Goal: Information Seeking & Learning: Learn about a topic

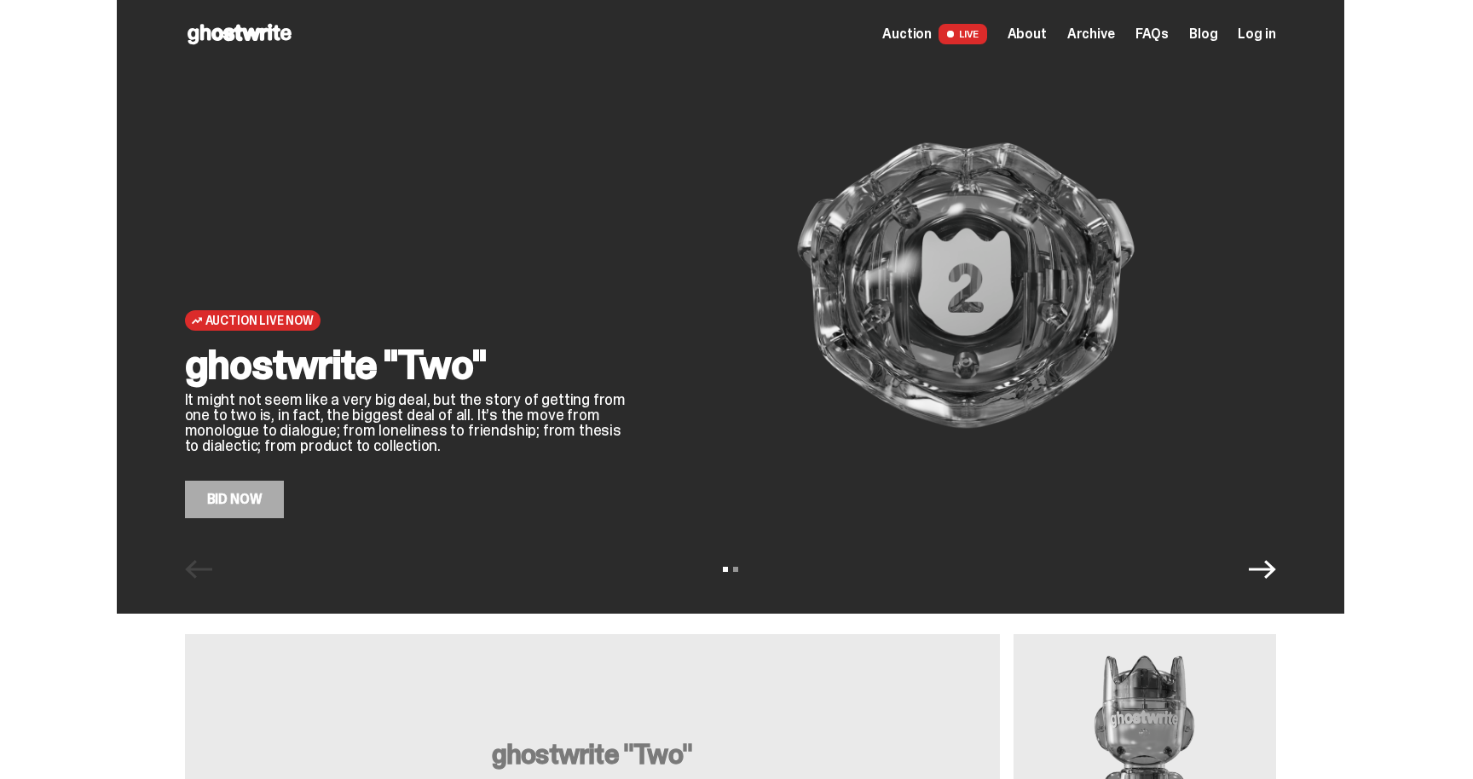
click at [931, 30] on span "Auction" at bounding box center [906, 34] width 49 height 14
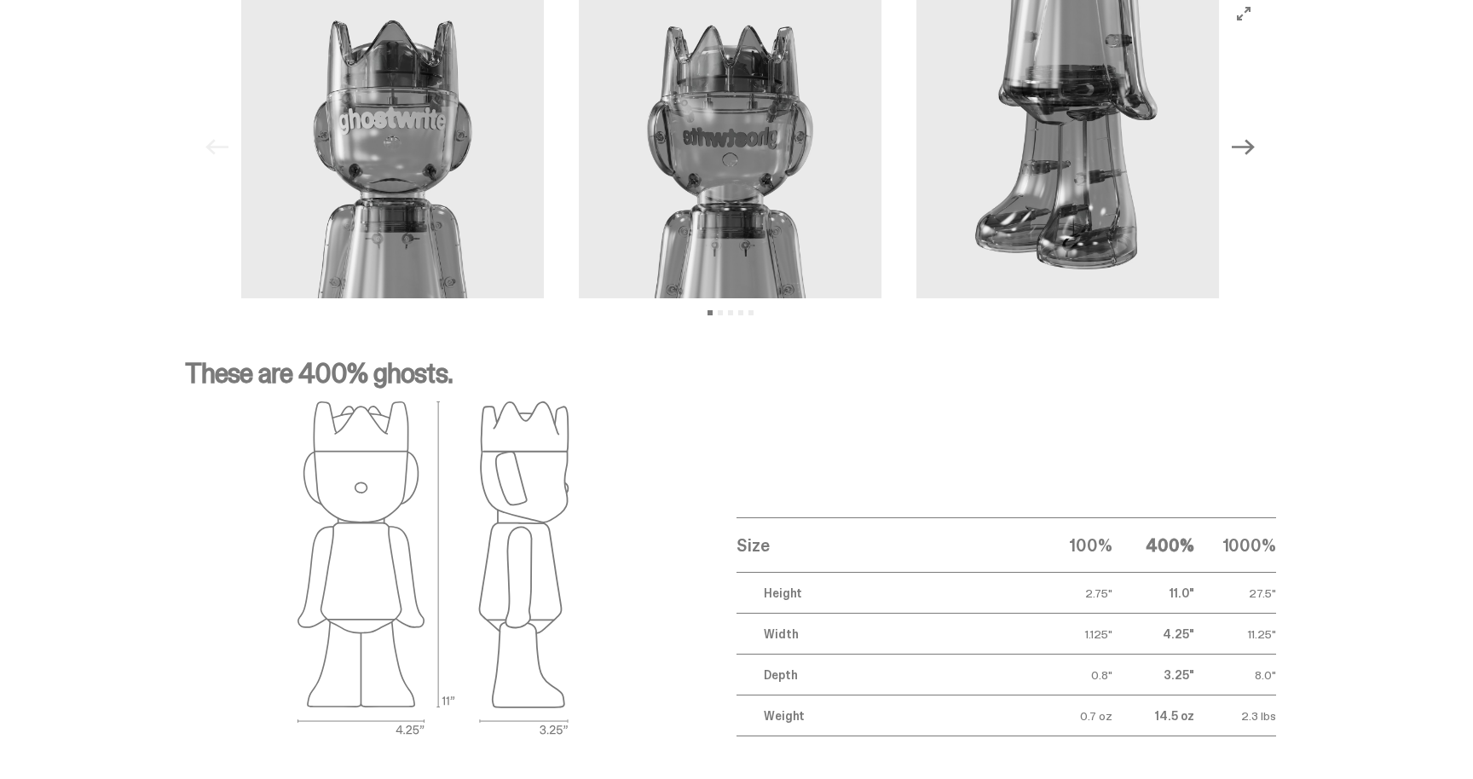
scroll to position [2399, 0]
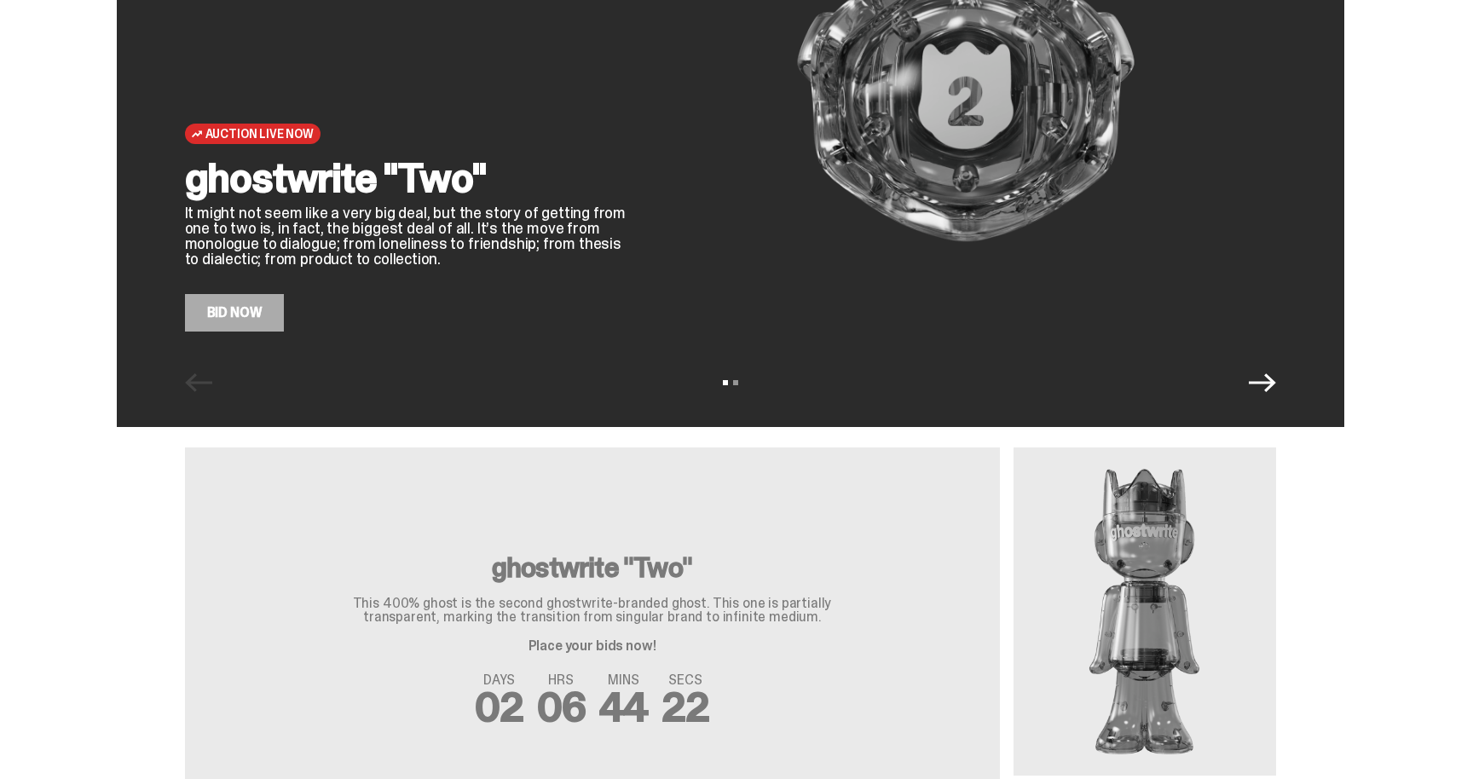
scroll to position [124, 0]
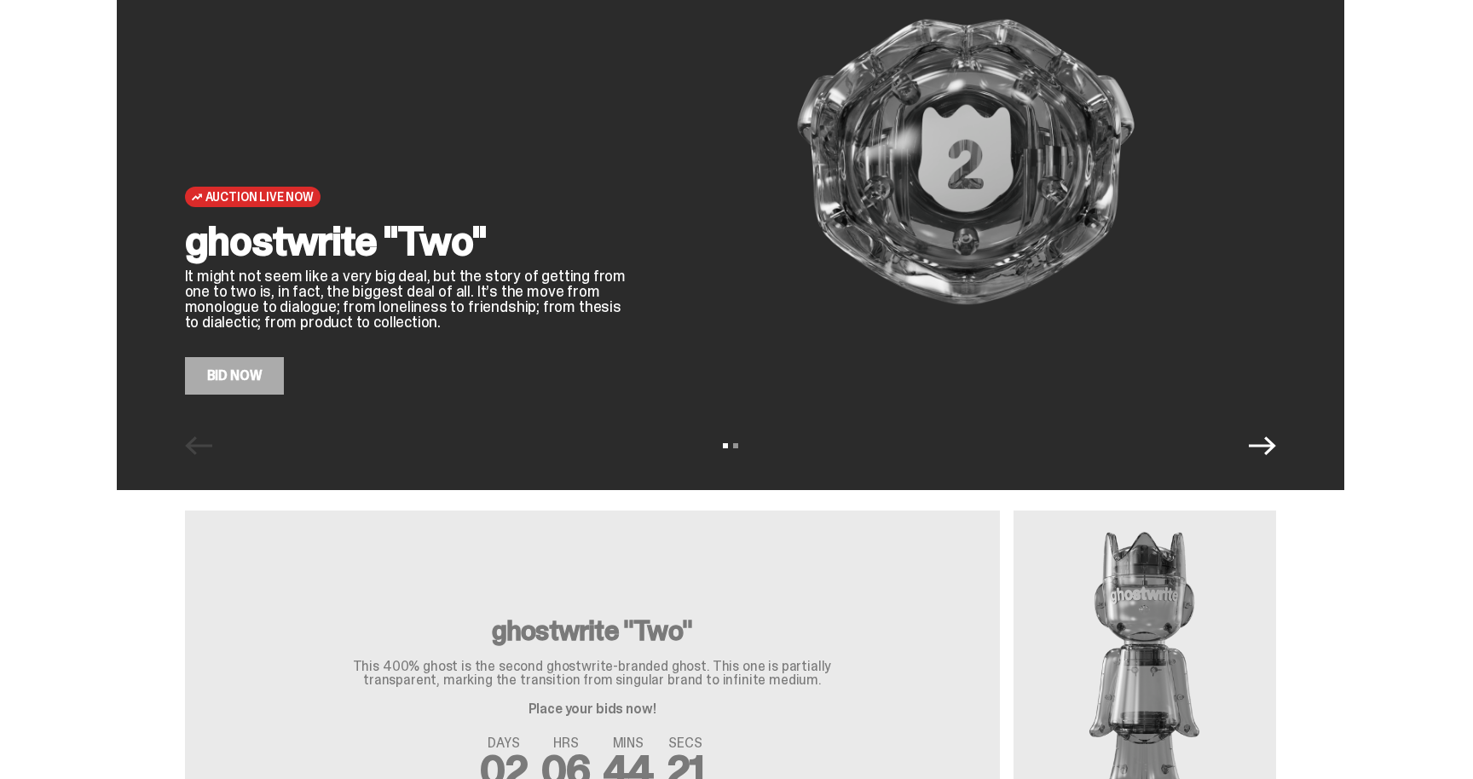
click at [1270, 436] on icon "Next" at bounding box center [1262, 445] width 27 height 27
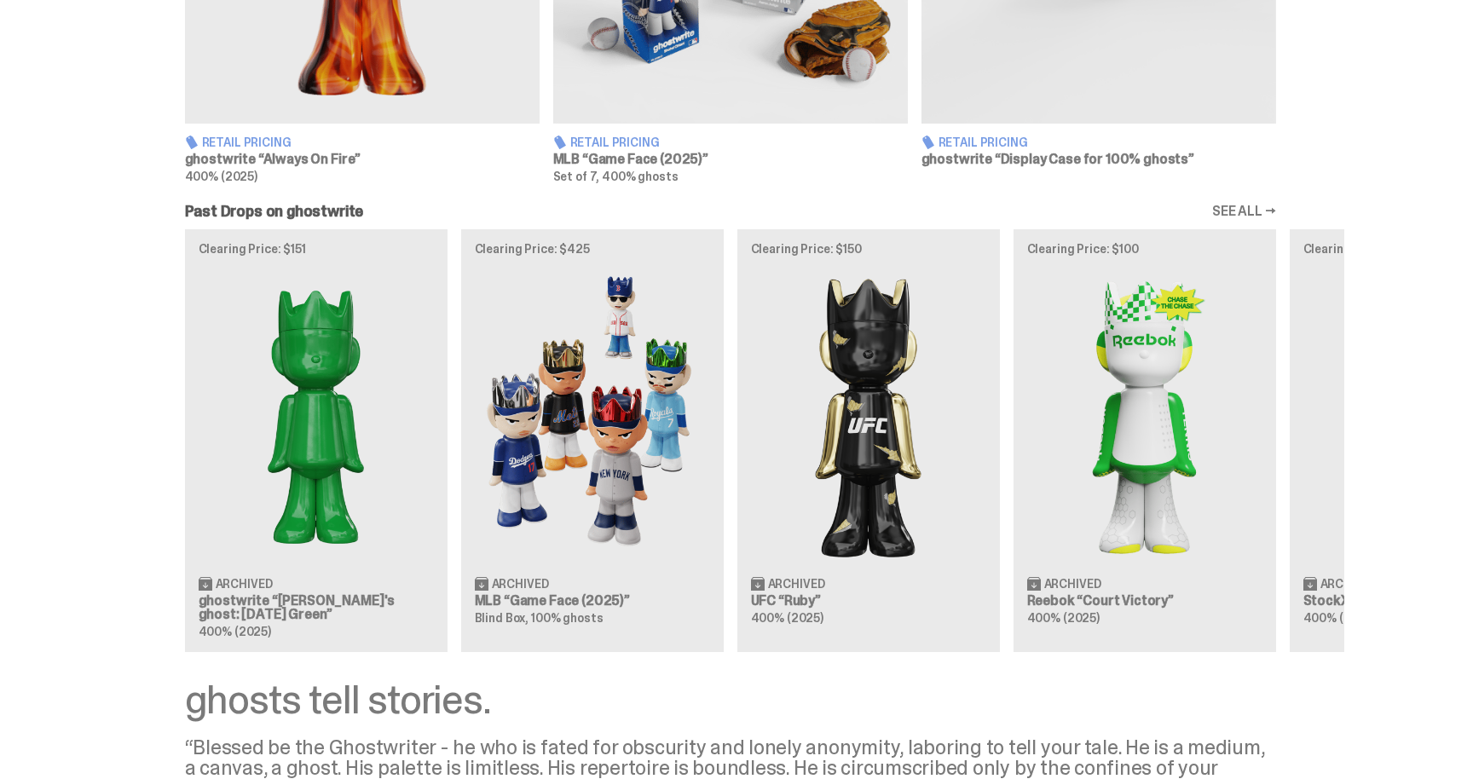
scroll to position [1388, 0]
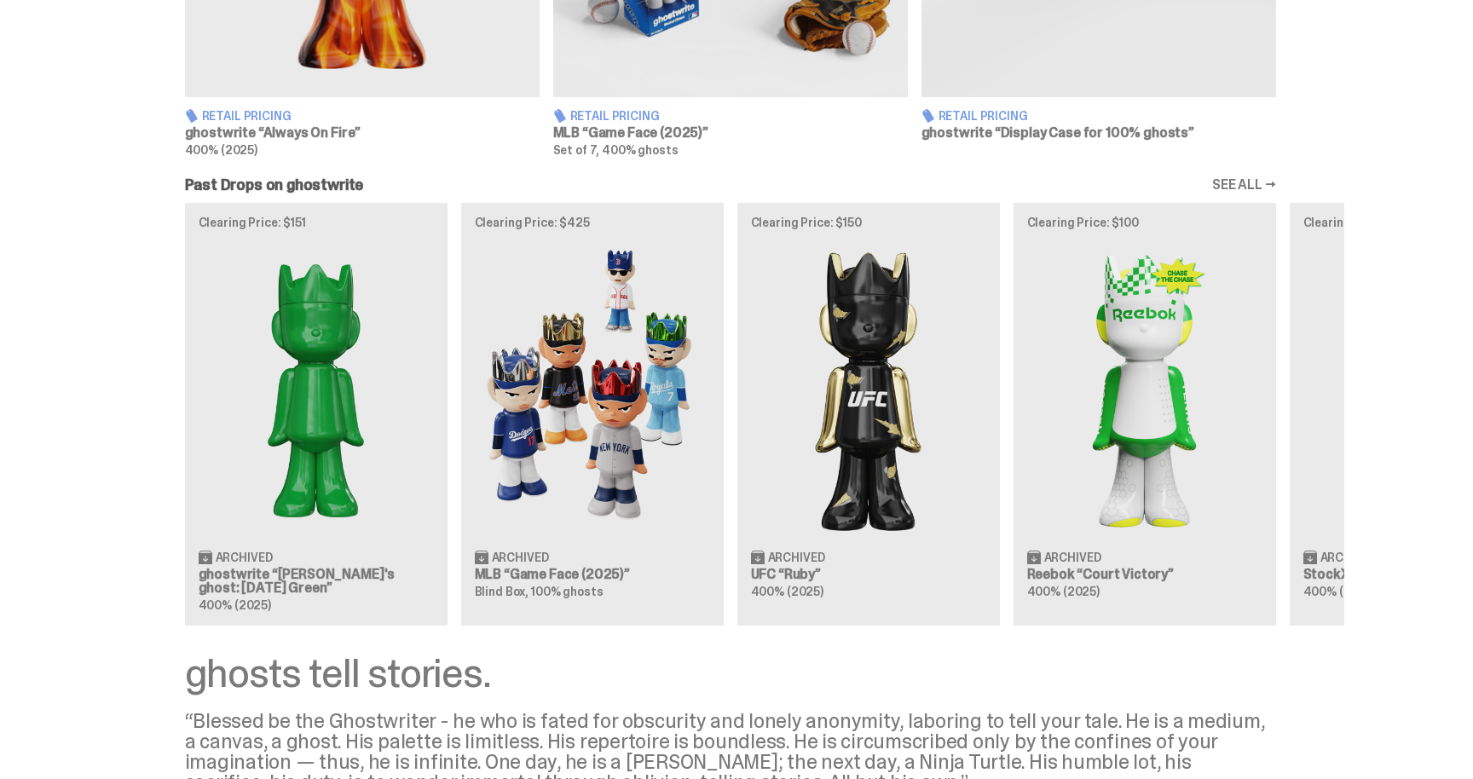
click at [1245, 182] on link "SEE ALL →" at bounding box center [1244, 185] width 64 height 14
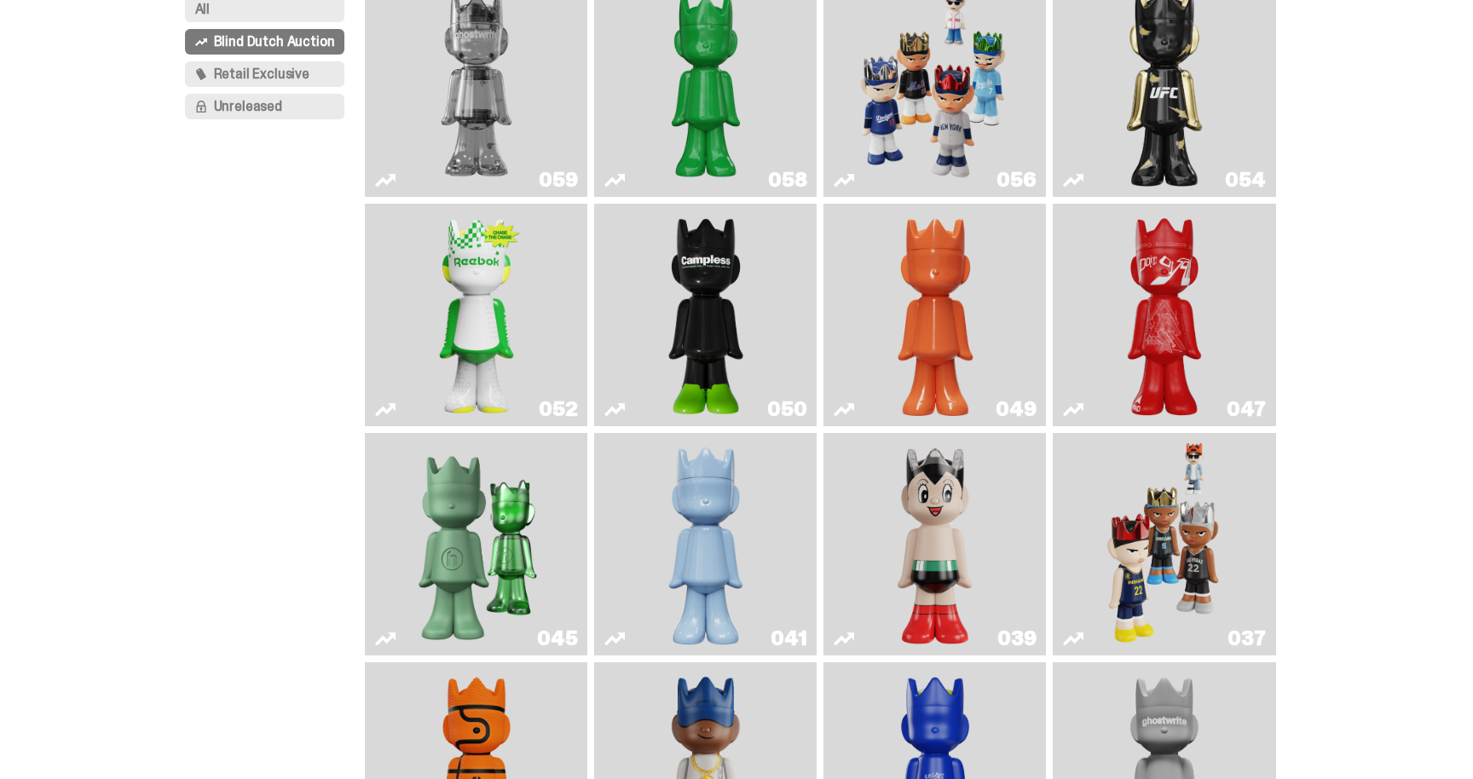
scroll to position [174, 0]
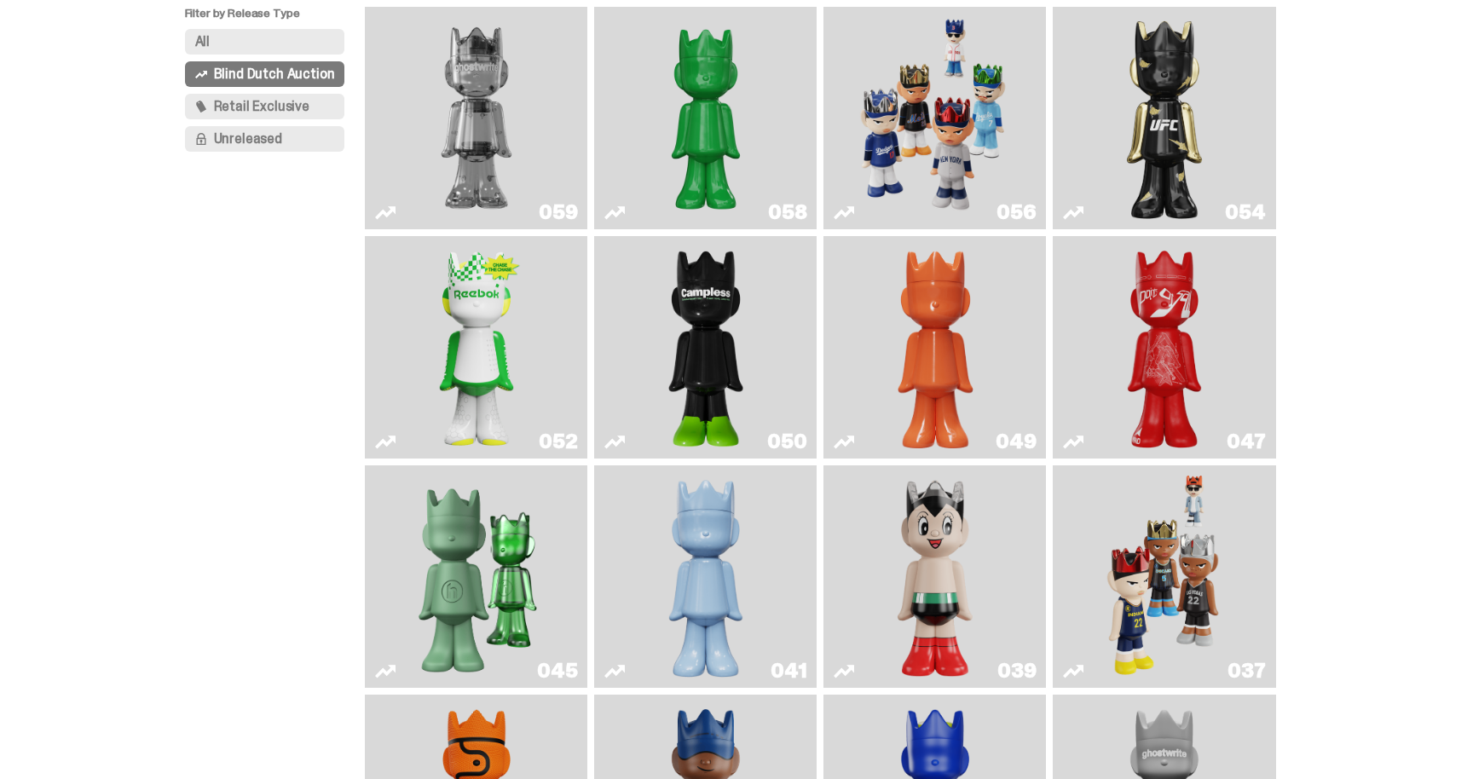
click at [701, 328] on img "Campless" at bounding box center [706, 347] width 90 height 209
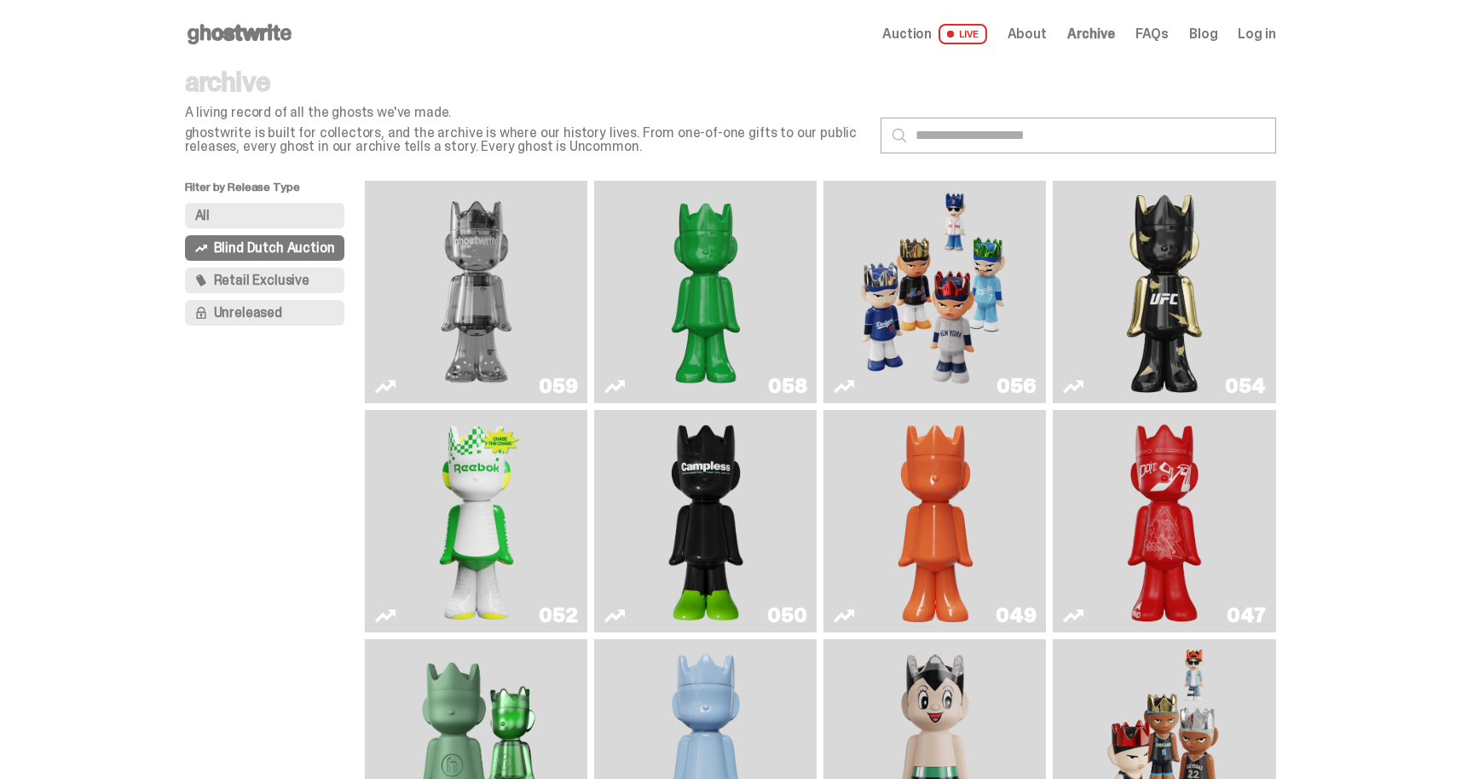
click at [691, 250] on img "Schrödinger's ghost: Sunday Green" at bounding box center [705, 292] width 167 height 209
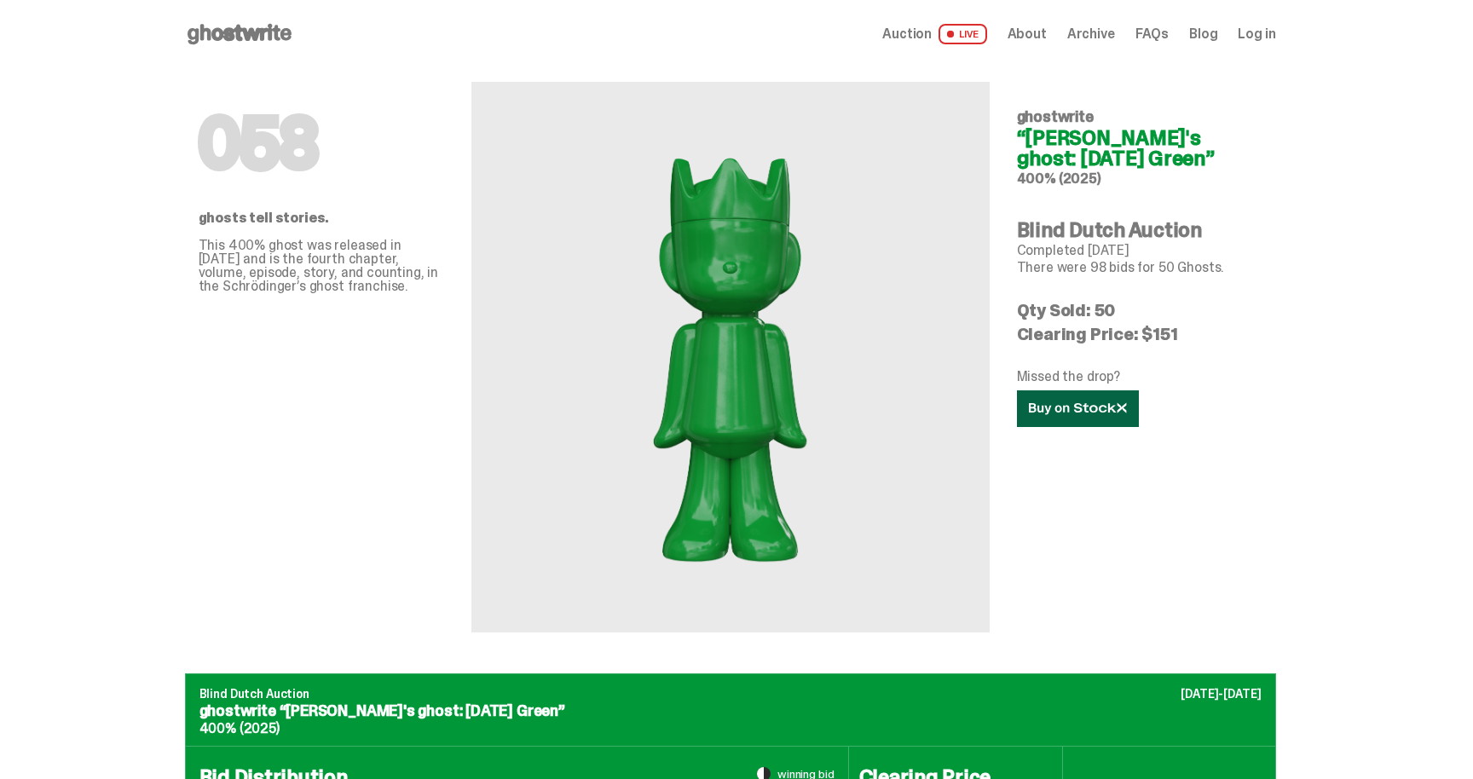
click at [1079, 407] on icon at bounding box center [1078, 408] width 98 height 13
